Goal: Transaction & Acquisition: Purchase product/service

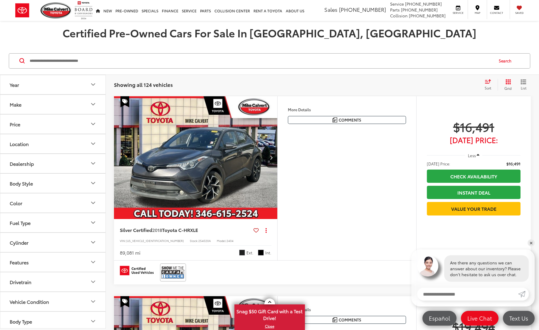
click at [39, 185] on button "Body Style" at bounding box center [53, 182] width 106 height 19
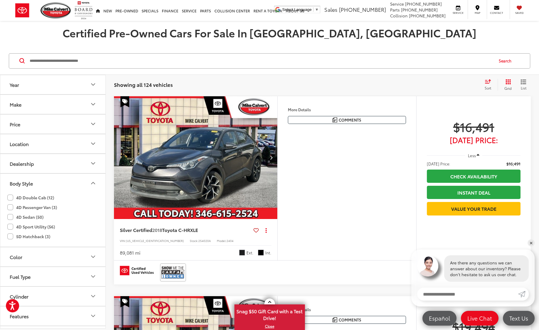
click at [29, 226] on label "4D Sport Utility (56)" at bounding box center [31, 227] width 48 height 10
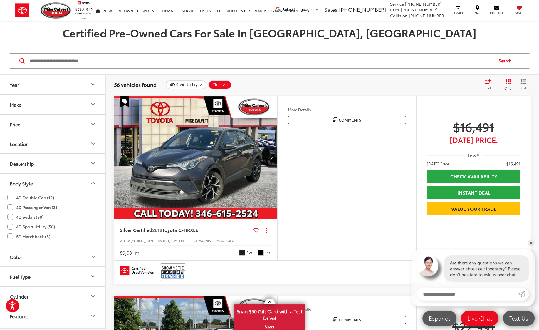
click at [24, 109] on button "Make" at bounding box center [53, 104] width 106 height 19
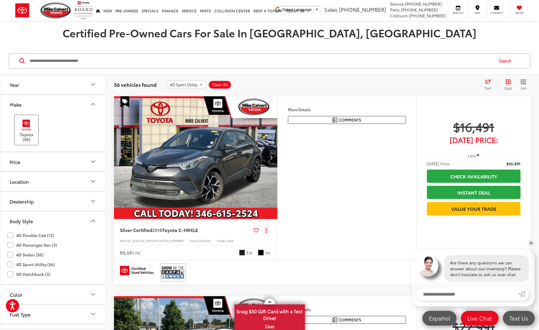
click at [28, 131] on label "Toyota (56)" at bounding box center [27, 130] width 24 height 24
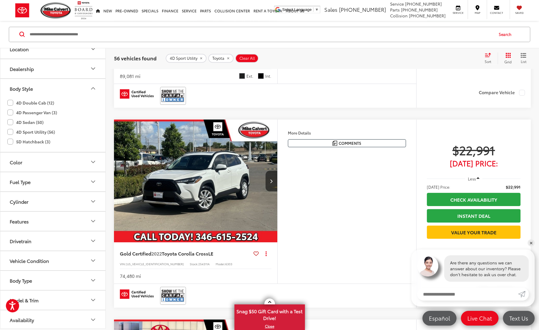
scroll to position [206, 0]
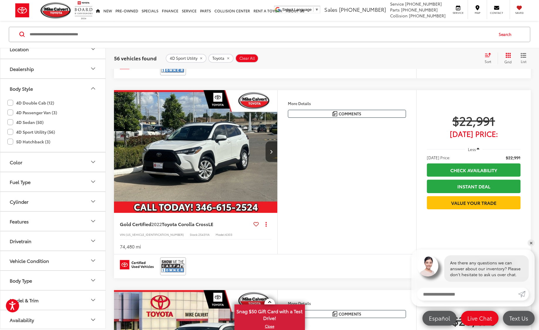
click at [35, 262] on button "Vehicle Condition" at bounding box center [53, 260] width 106 height 19
click at [35, 262] on div "Vehicle Condition" at bounding box center [29, 261] width 39 height 6
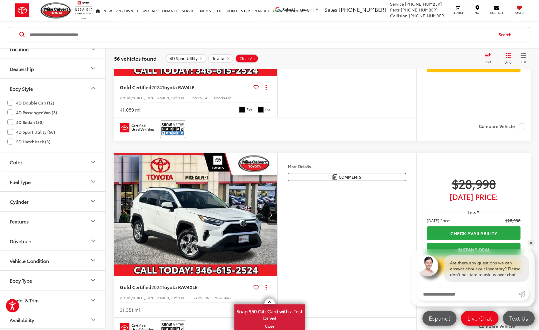
scroll to position [1970, 0]
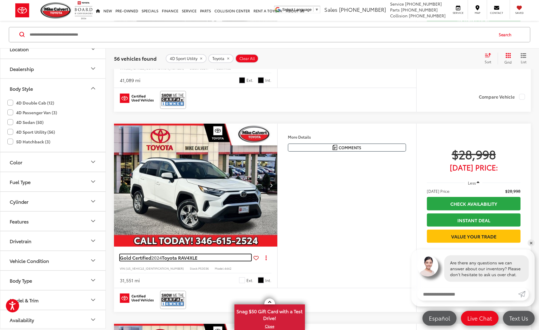
click at [138, 255] on span "Gold Certified" at bounding box center [135, 257] width 31 height 7
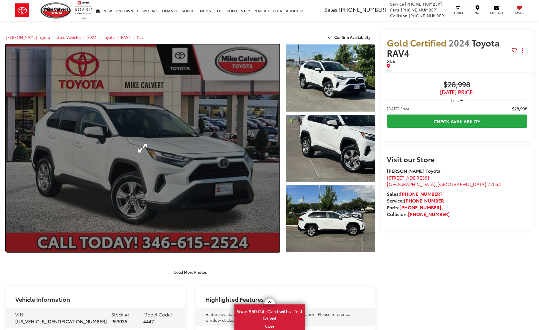
click at [161, 122] on link "Expand Photo 0" at bounding box center [143, 147] width 274 height 207
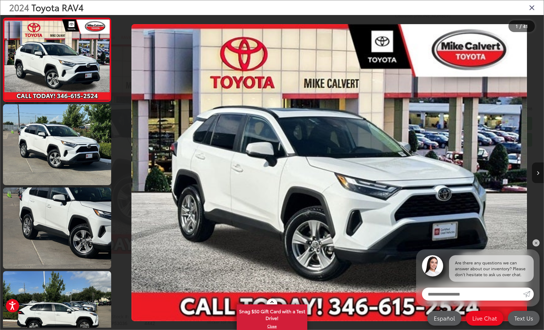
click at [537, 171] on icon "Next image" at bounding box center [538, 173] width 3 height 4
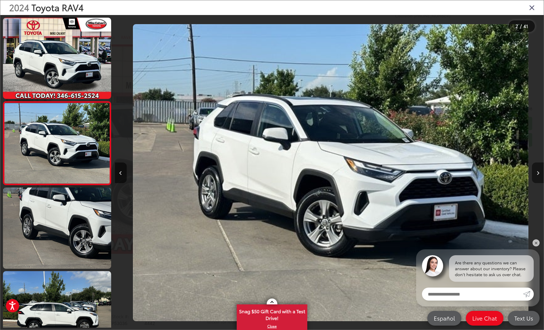
click at [537, 171] on icon "Next image" at bounding box center [538, 173] width 3 height 4
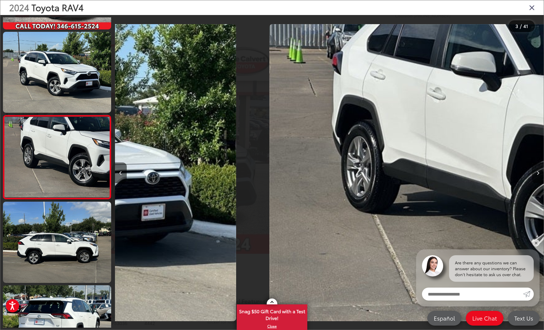
scroll to position [71, 0]
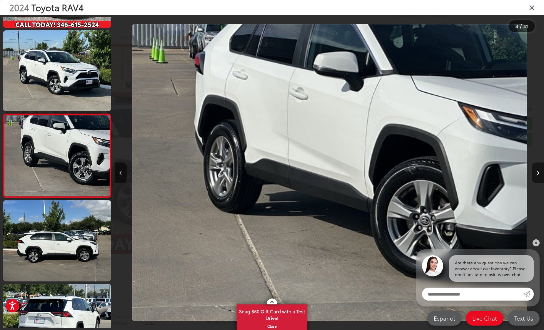
click at [537, 171] on icon "Next image" at bounding box center [538, 173] width 3 height 4
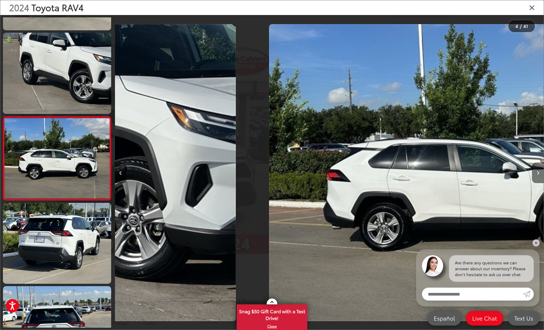
scroll to position [154, 0]
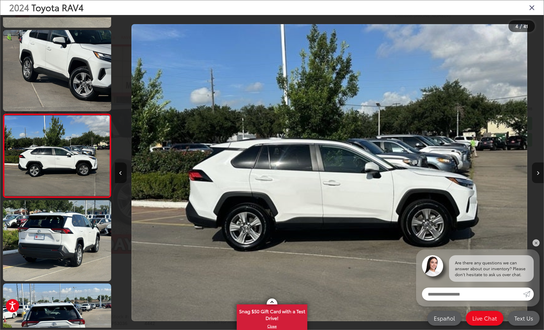
click at [537, 171] on icon "Next image" at bounding box center [538, 173] width 3 height 4
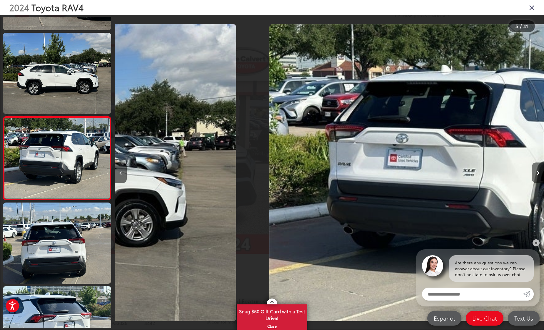
scroll to position [238, 0]
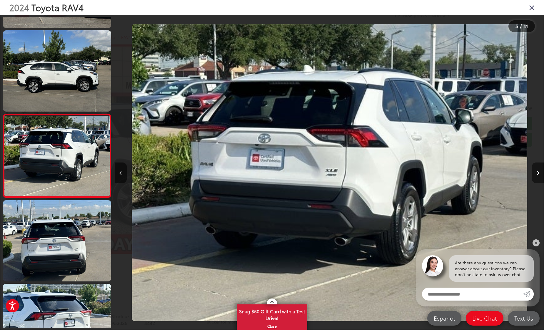
click at [537, 171] on icon "Next image" at bounding box center [538, 173] width 3 height 4
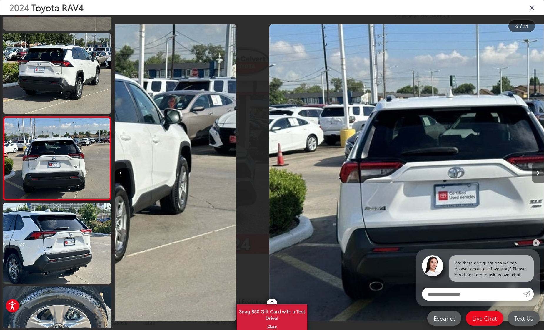
scroll to position [321, 0]
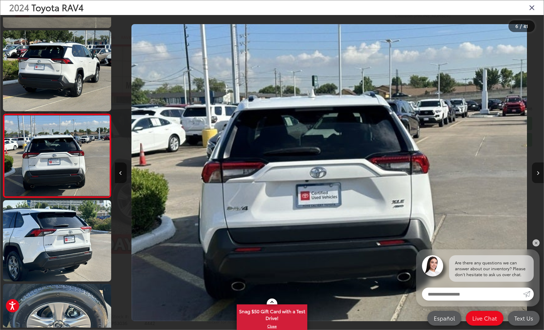
click at [537, 171] on icon "Next image" at bounding box center [538, 173] width 3 height 4
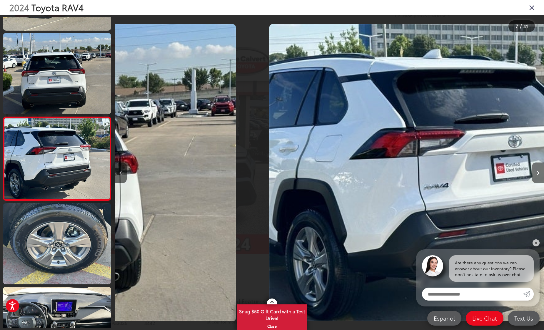
scroll to position [404, 0]
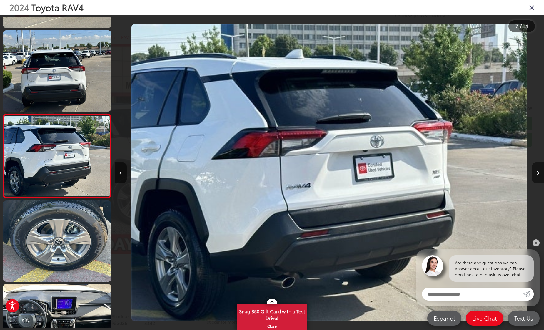
click at [537, 171] on icon "Next image" at bounding box center [538, 173] width 3 height 4
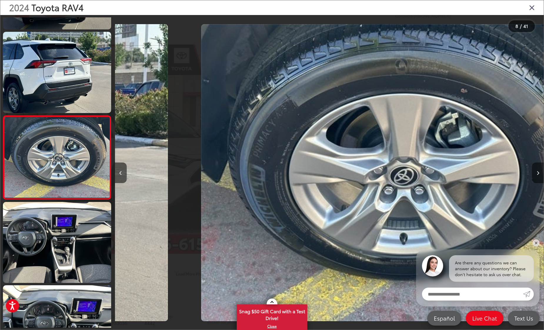
scroll to position [488, 0]
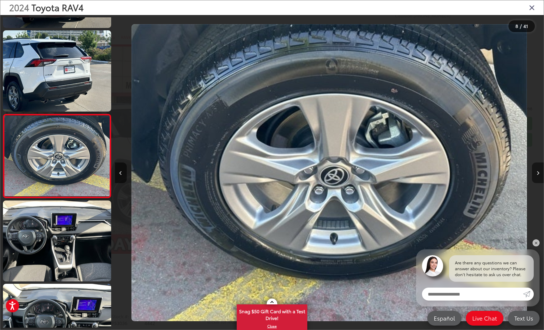
click at [537, 171] on icon "Next image" at bounding box center [538, 173] width 3 height 4
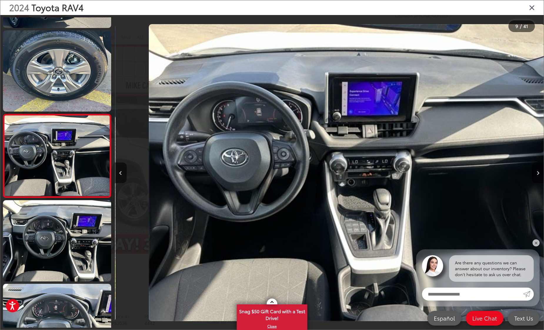
scroll to position [0, 3430]
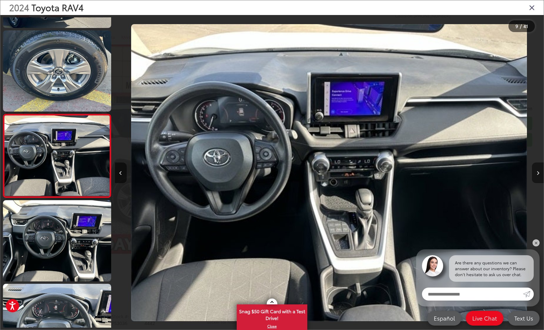
click at [537, 171] on icon "Next image" at bounding box center [538, 173] width 3 height 4
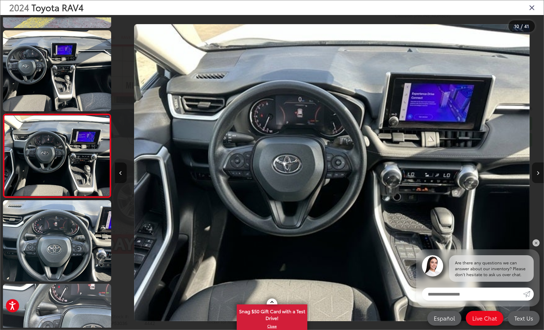
scroll to position [0, 3859]
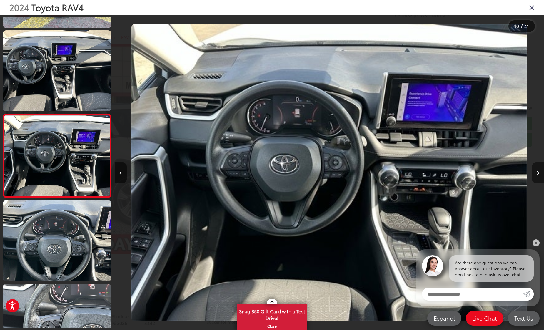
click at [537, 171] on icon "Next image" at bounding box center [538, 173] width 3 height 4
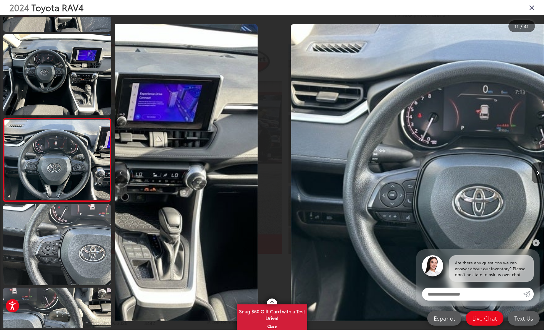
scroll to position [0, 0]
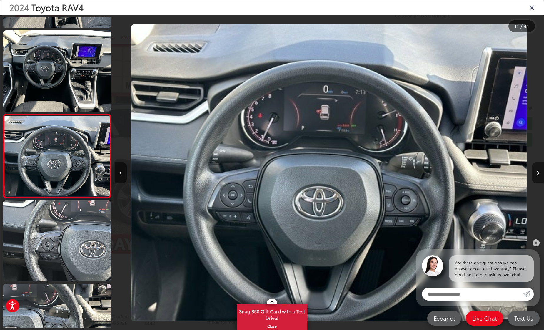
click at [537, 171] on icon "Next image" at bounding box center [538, 173] width 3 height 4
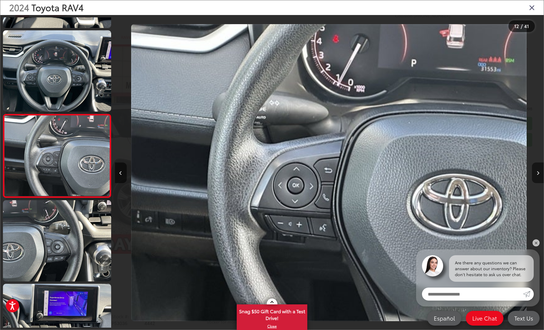
click at [537, 171] on icon "Next image" at bounding box center [538, 173] width 3 height 4
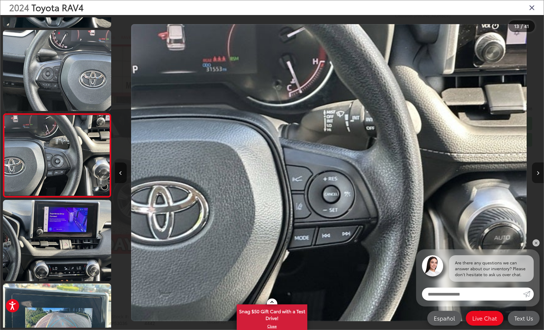
click at [537, 171] on icon "Next image" at bounding box center [538, 173] width 3 height 4
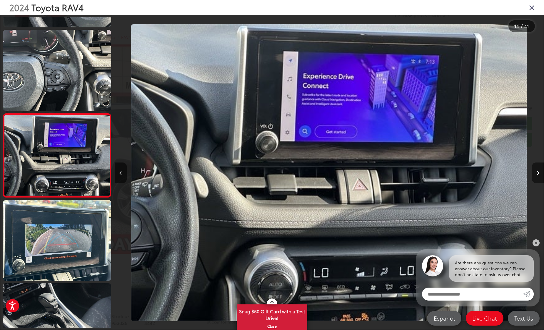
click at [537, 171] on icon "Next image" at bounding box center [538, 173] width 3 height 4
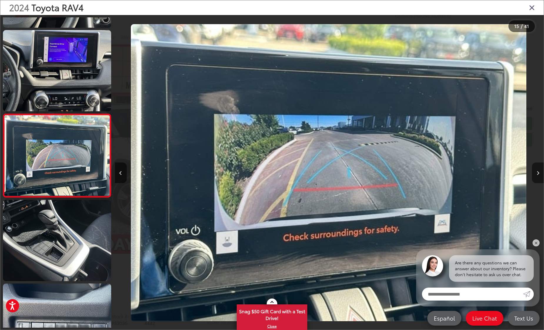
click at [537, 171] on icon "Next image" at bounding box center [538, 173] width 3 height 4
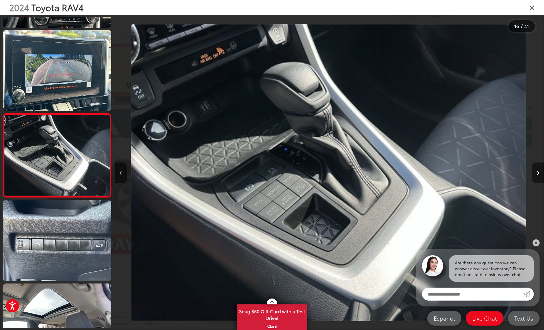
click at [537, 171] on icon "Next image" at bounding box center [538, 173] width 3 height 4
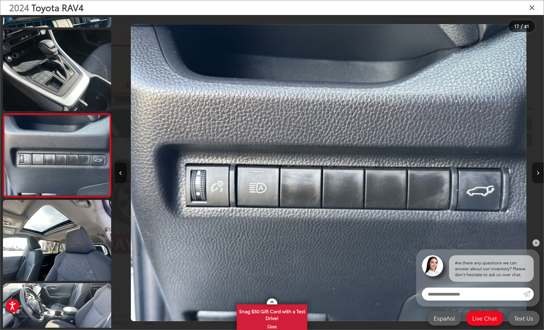
click at [537, 171] on icon "Next image" at bounding box center [538, 173] width 3 height 4
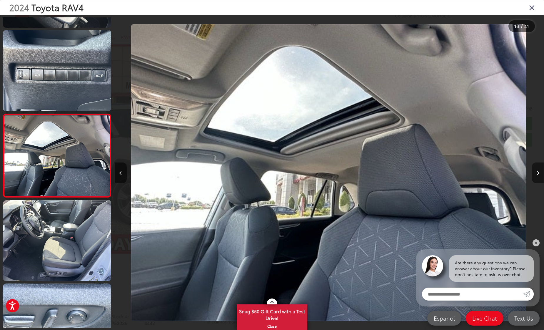
click at [537, 171] on icon "Next image" at bounding box center [538, 173] width 3 height 4
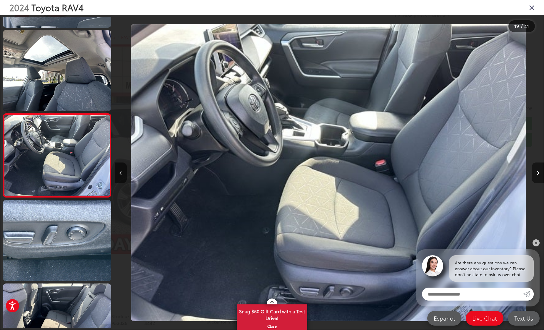
click at [537, 171] on icon "Next image" at bounding box center [538, 173] width 3 height 4
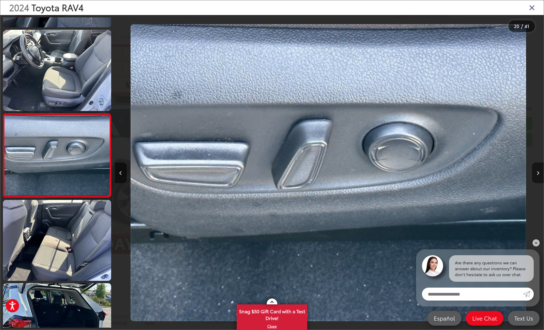
click at [537, 171] on icon "Next image" at bounding box center [538, 173] width 3 height 4
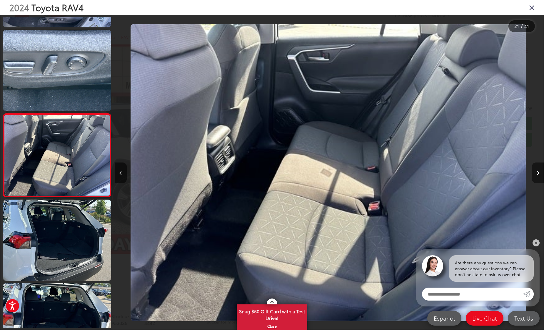
click at [537, 171] on icon "Next image" at bounding box center [538, 173] width 3 height 4
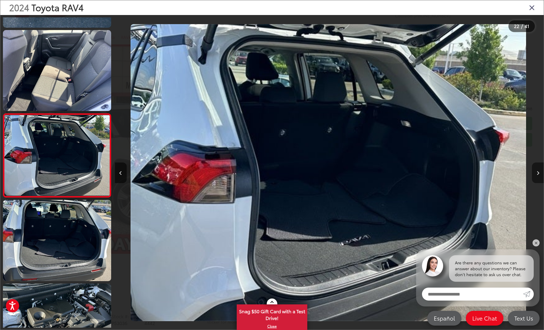
click at [537, 171] on icon "Next image" at bounding box center [538, 173] width 3 height 4
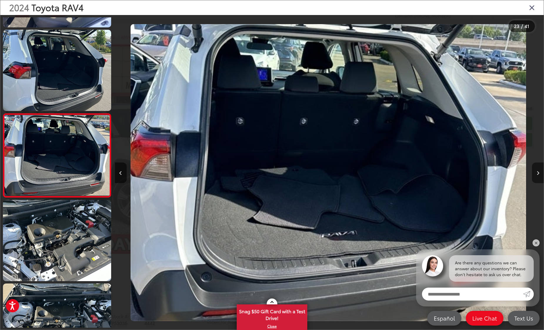
click at [537, 171] on icon "Next image" at bounding box center [538, 173] width 3 height 4
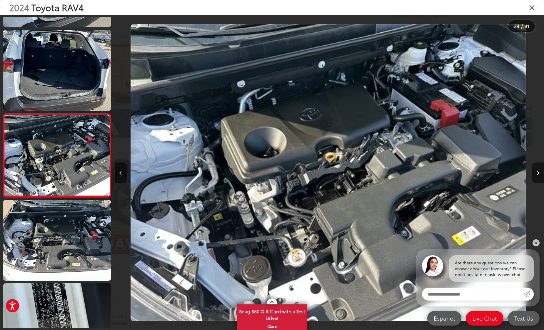
click at [537, 171] on icon "Next image" at bounding box center [538, 173] width 3 height 4
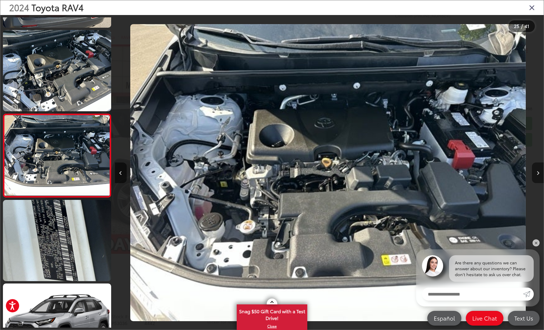
click at [537, 171] on icon "Next image" at bounding box center [538, 173] width 3 height 4
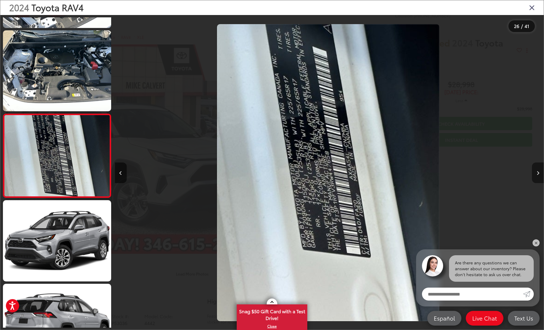
click at [537, 171] on icon "Next image" at bounding box center [538, 173] width 3 height 4
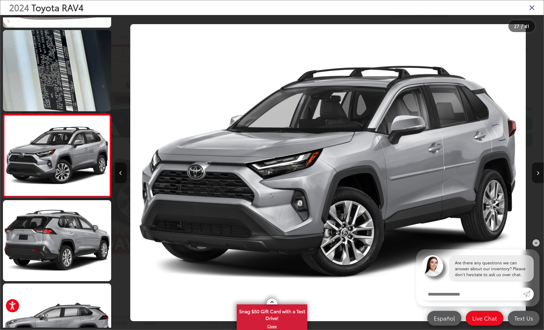
click at [529, 6] on icon "Close gallery" at bounding box center [532, 8] width 6 height 8
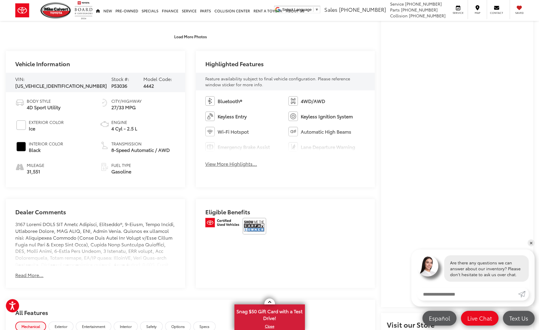
click at [22, 274] on button "Read More..." at bounding box center [29, 274] width 28 height 7
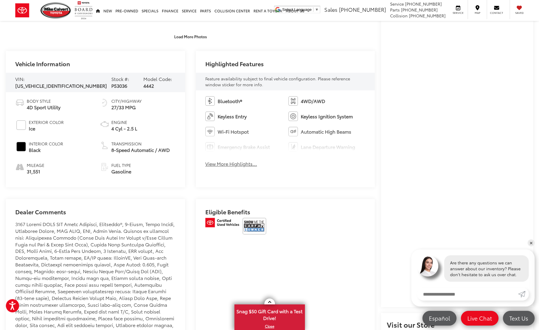
click at [233, 163] on button "View More Highlights..." at bounding box center [232, 163] width 52 height 7
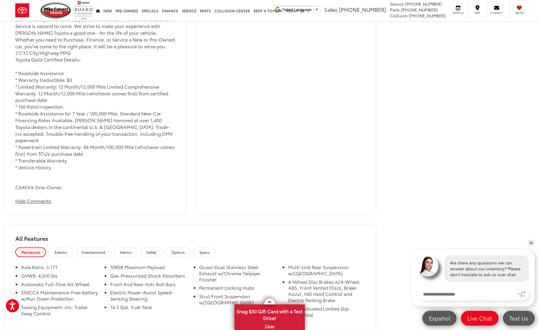
scroll to position [706, 0]
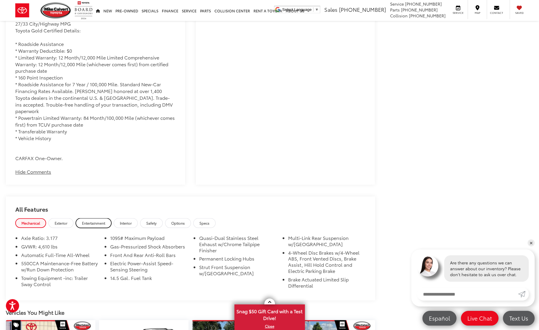
click at [98, 219] on link "Entertainment" at bounding box center [94, 223] width 36 height 10
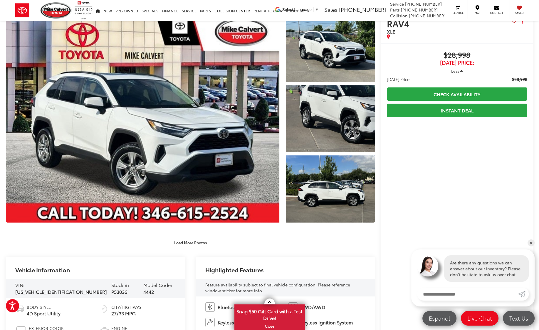
scroll to position [0, 0]
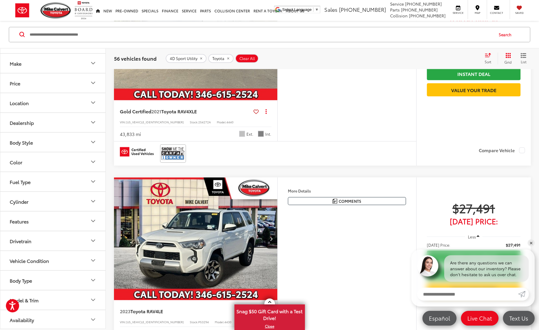
scroll to position [1614, 0]
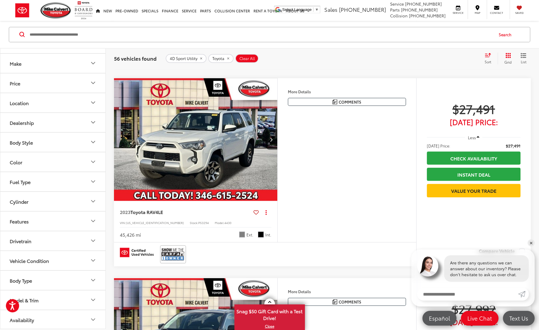
click at [206, 154] on img "2023 Toyota RAV4 LE 0" at bounding box center [196, 139] width 164 height 123
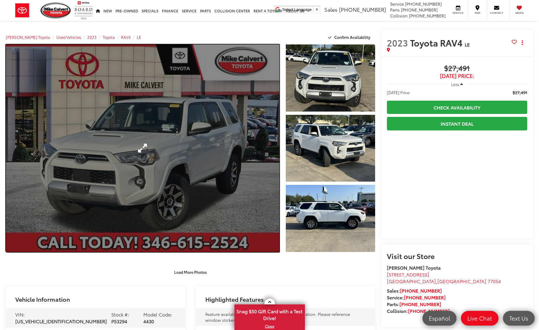
click at [156, 160] on link "Expand Photo 0" at bounding box center [143, 147] width 274 height 207
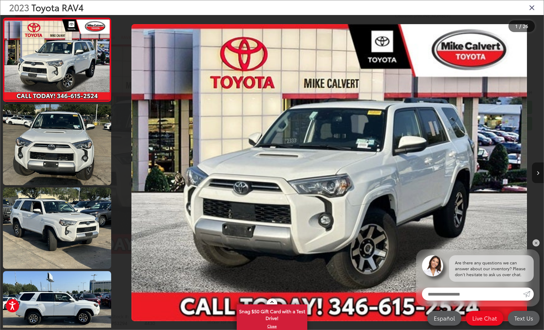
click at [537, 172] on icon "Next image" at bounding box center [538, 173] width 3 height 4
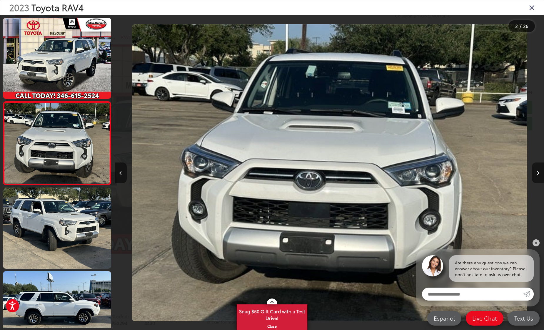
click at [537, 172] on icon "Next image" at bounding box center [538, 173] width 3 height 4
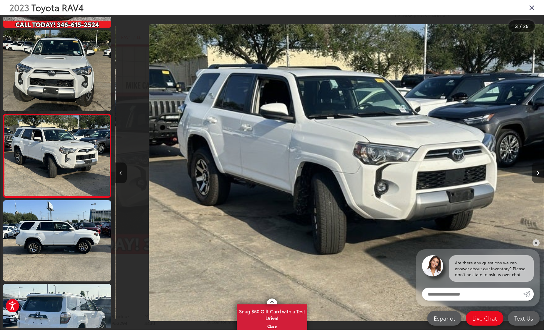
scroll to position [0, 857]
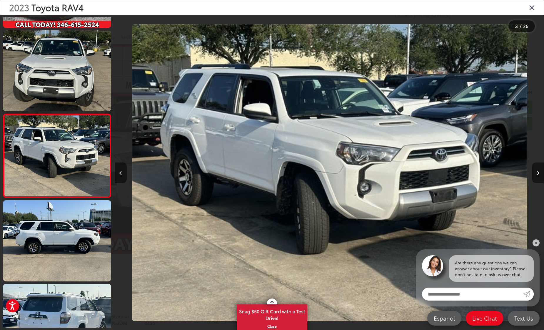
click at [537, 172] on icon "Next image" at bounding box center [538, 173] width 3 height 4
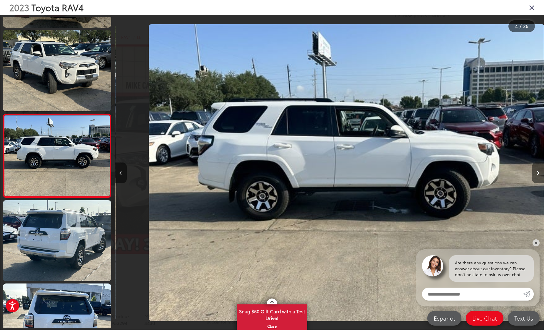
scroll to position [0, 1286]
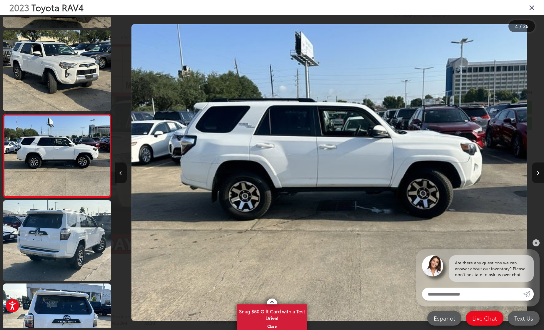
click at [537, 172] on icon "Next image" at bounding box center [538, 173] width 3 height 4
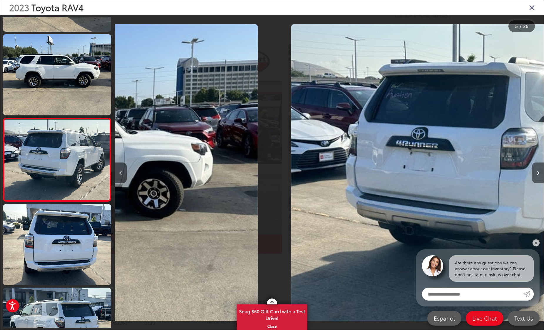
scroll to position [238, 0]
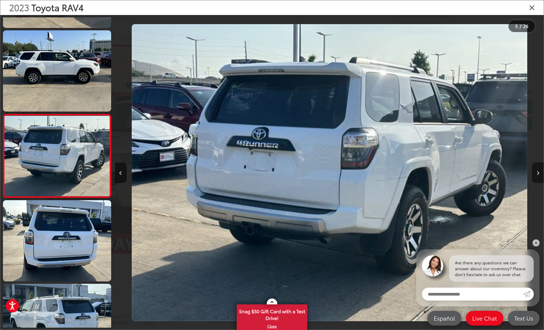
click at [537, 172] on icon "Next image" at bounding box center [538, 173] width 3 height 4
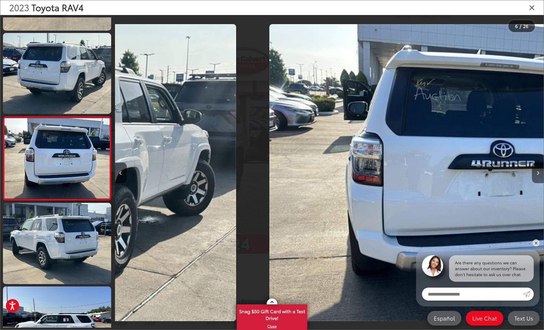
scroll to position [321, 0]
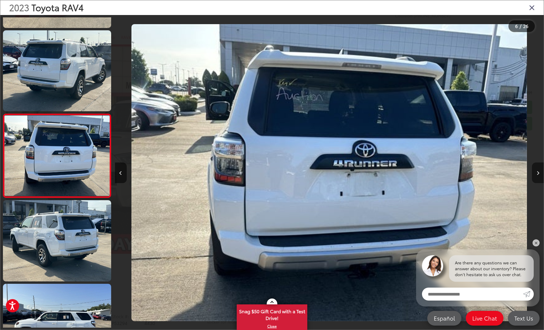
click at [537, 172] on icon "Next image" at bounding box center [538, 173] width 3 height 4
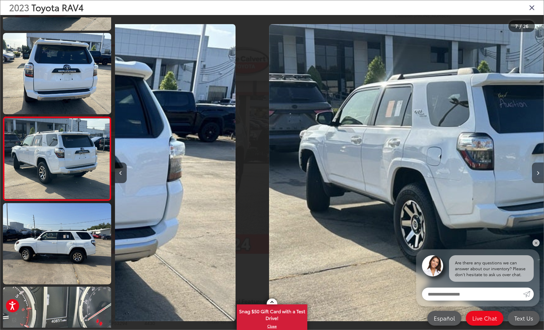
scroll to position [404, 0]
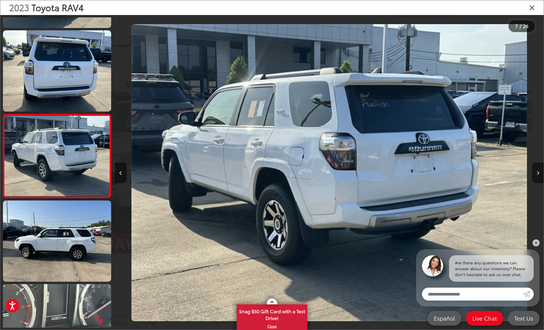
click at [537, 172] on icon "Next image" at bounding box center [538, 173] width 3 height 4
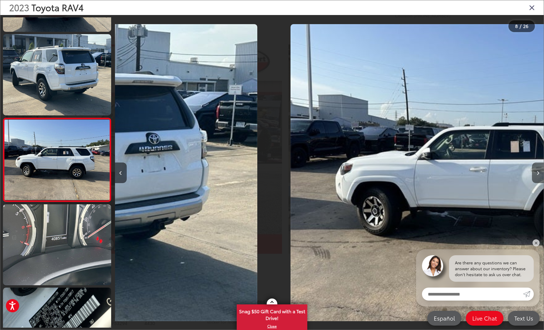
scroll to position [488, 0]
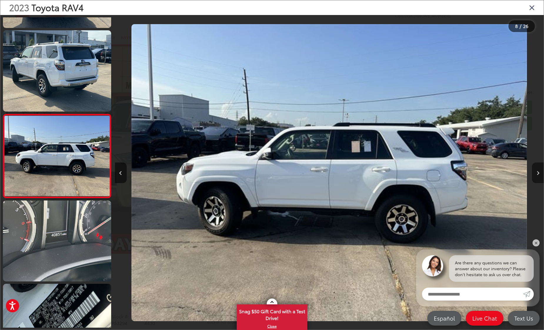
click at [537, 172] on icon "Next image" at bounding box center [538, 173] width 3 height 4
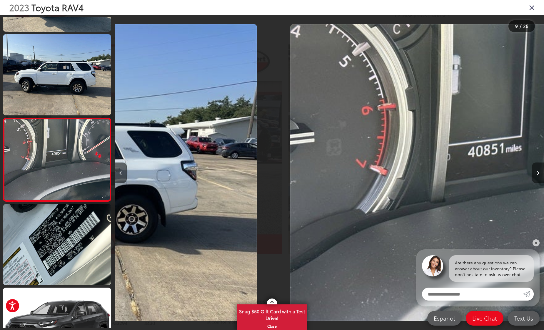
scroll to position [0, 0]
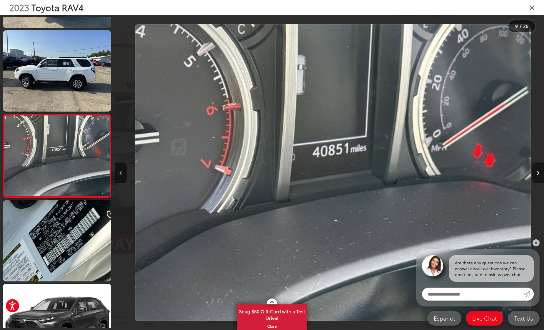
click at [537, 172] on icon "Next image" at bounding box center [538, 173] width 3 height 4
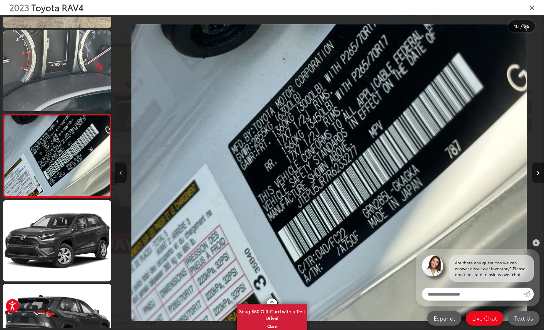
click at [537, 172] on icon "Next image" at bounding box center [538, 173] width 3 height 4
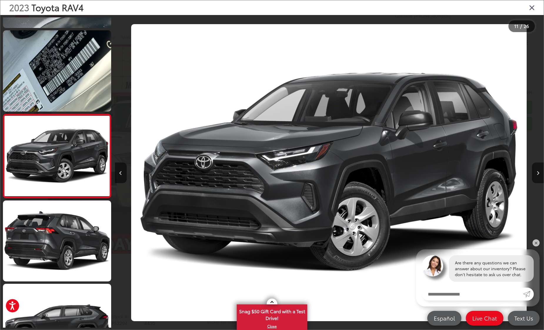
click at [532, 4] on icon "Close gallery" at bounding box center [532, 8] width 6 height 8
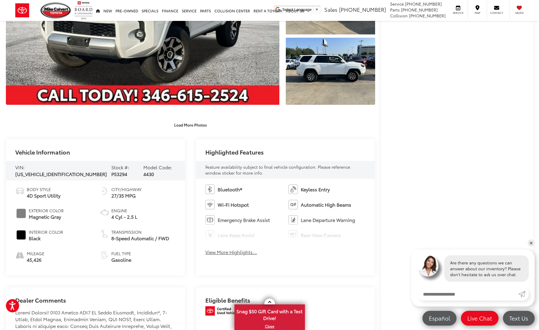
click at [234, 251] on button "View More Highlights..." at bounding box center [232, 251] width 52 height 7
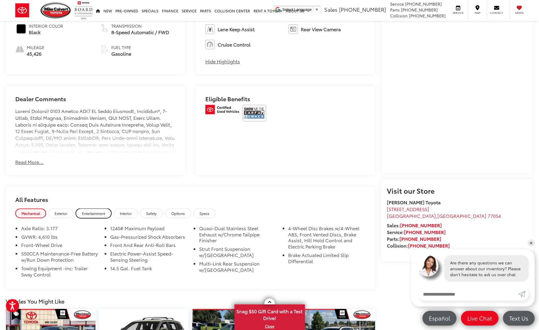
click at [95, 213] on span "Entertainment" at bounding box center [93, 212] width 23 height 5
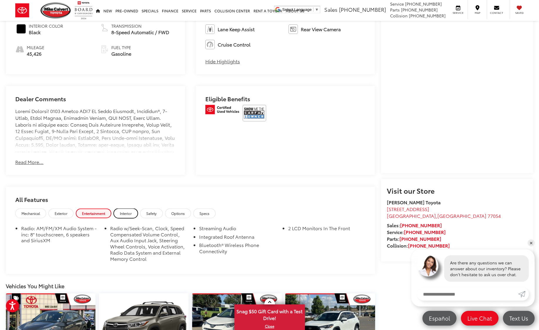
click at [124, 216] on link "Interior" at bounding box center [126, 213] width 24 height 10
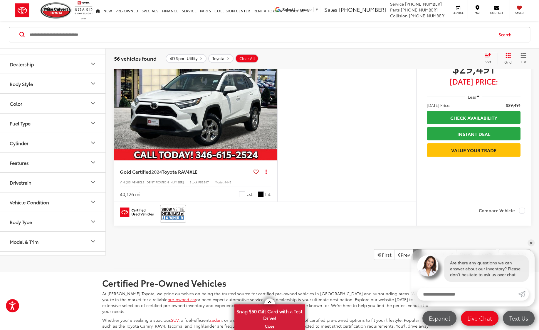
scroll to position [2378, 0]
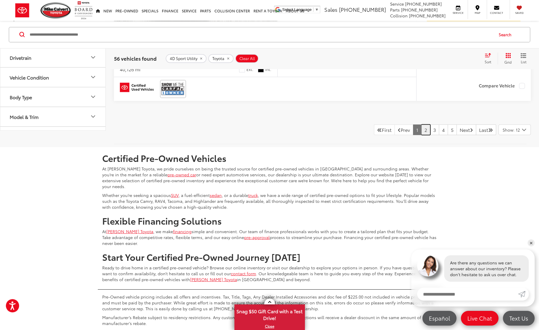
click at [422, 131] on link "2" at bounding box center [426, 129] width 9 height 11
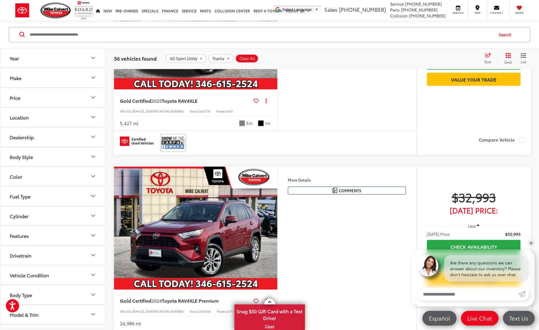
scroll to position [1937, 0]
